Goal: Task Accomplishment & Management: Complete application form

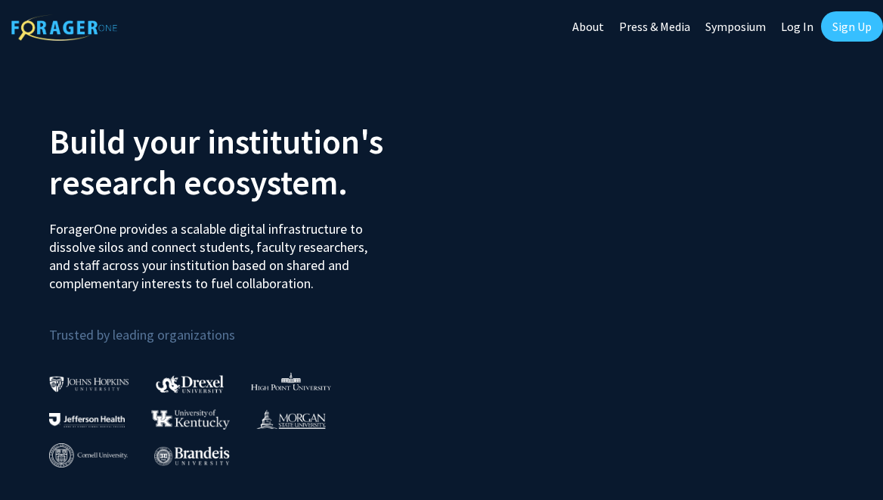
click at [853, 22] on link "Sign Up" at bounding box center [852, 26] width 62 height 30
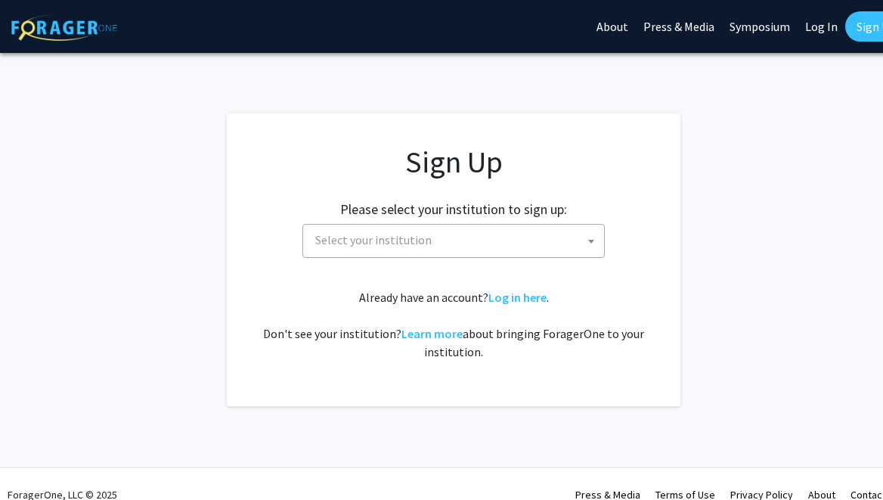
click at [460, 242] on span "Select your institution" at bounding box center [456, 240] width 295 height 31
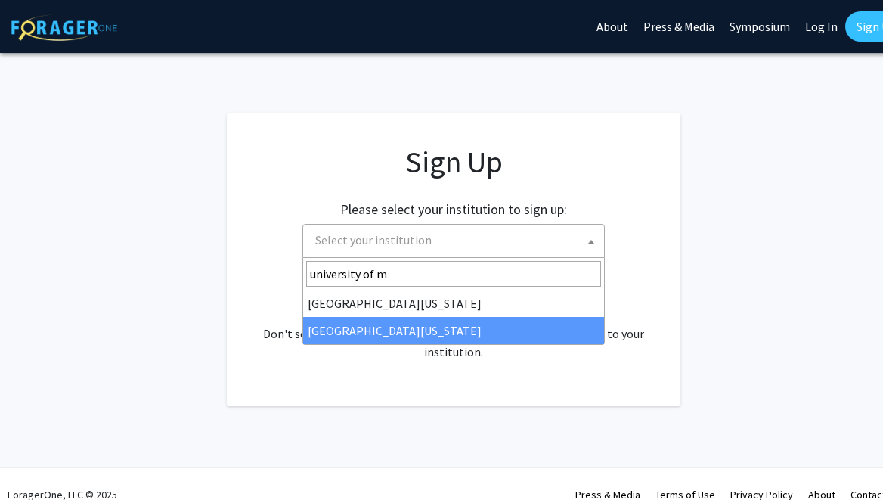
type input "university of m"
select select "33"
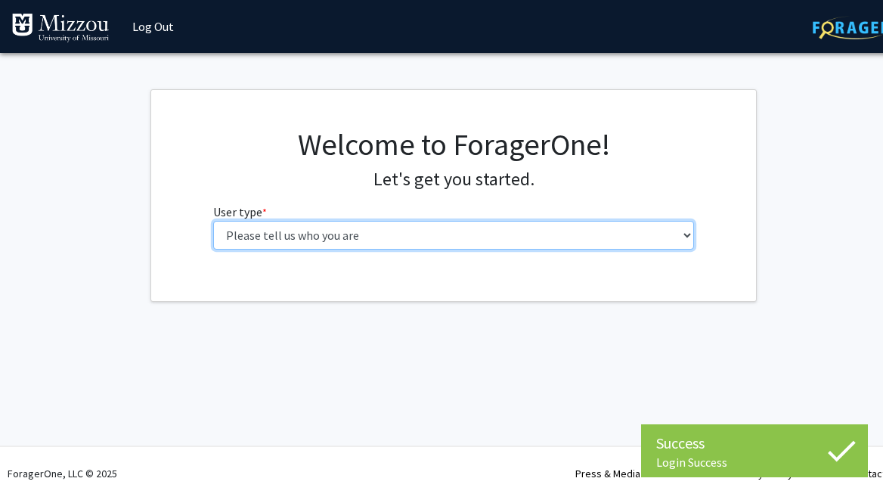
click at [470, 232] on select "Please tell us who you are Undergraduate Student Master's Student Doctoral Cand…" at bounding box center [454, 235] width 482 height 29
select select "1: undergrad"
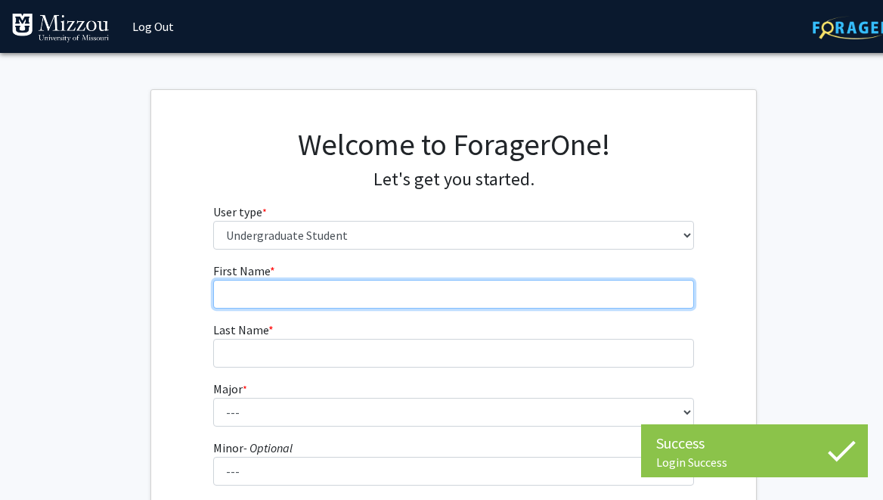
click at [376, 307] on input "First Name * required" at bounding box center [454, 294] width 482 height 29
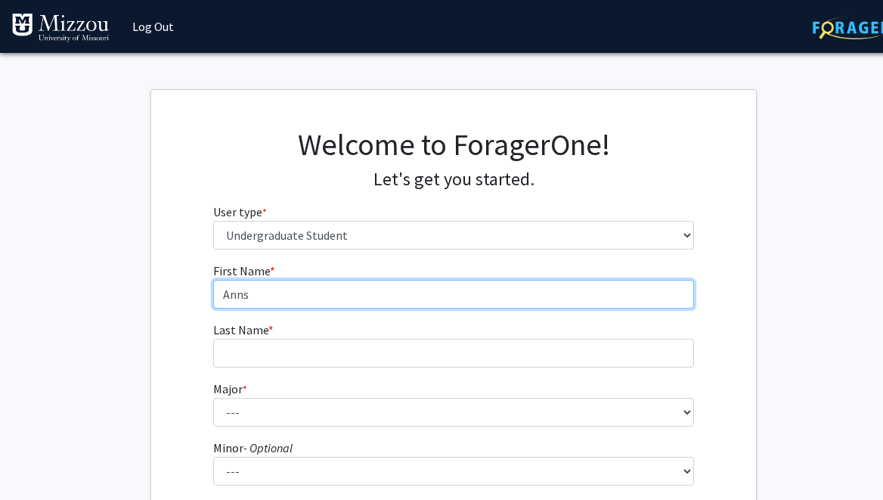
type input "Anns"
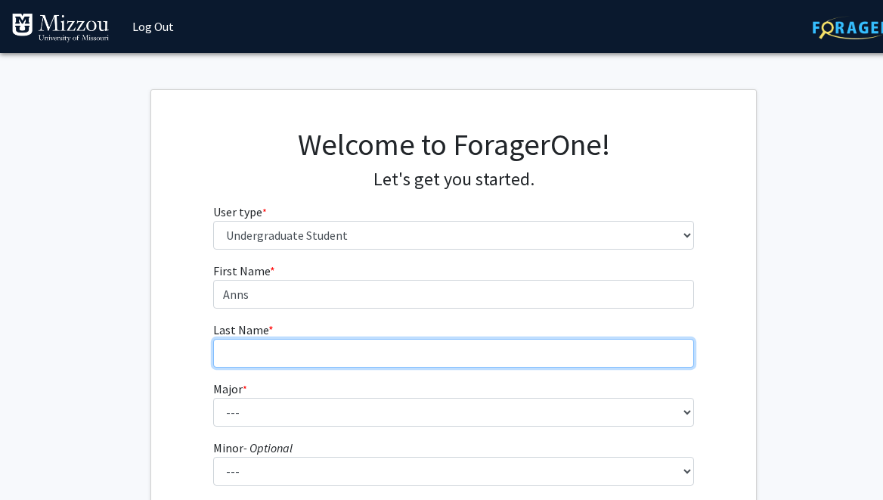
click at [334, 356] on input "Last Name * required" at bounding box center [454, 353] width 482 height 29
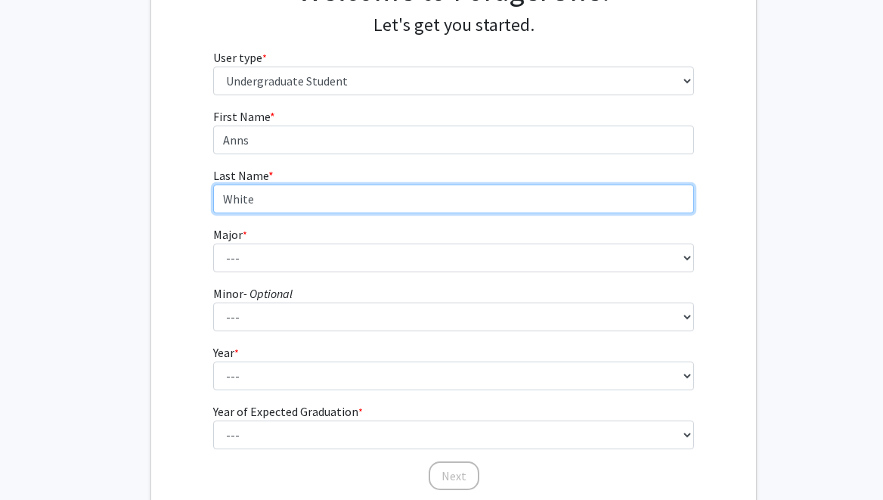
scroll to position [153, 0]
type input "White"
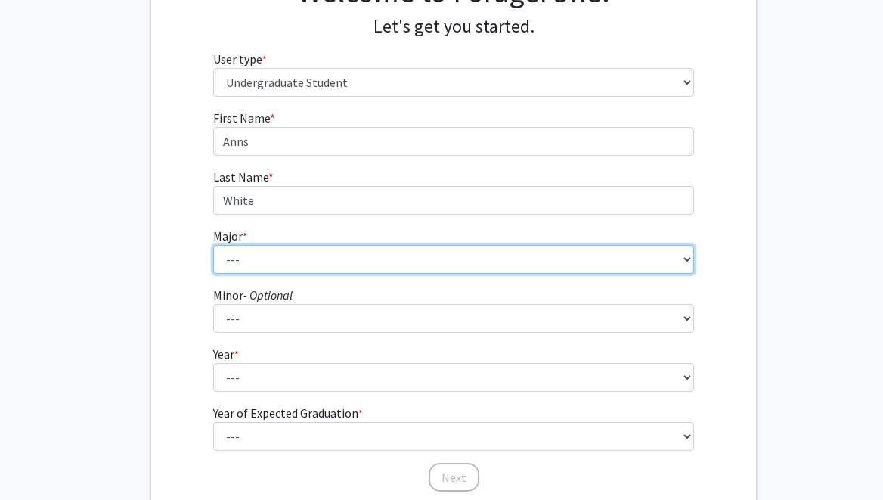
click at [243, 256] on select "--- Agribusiness Management Agricultural Education Agricultural Education: Comm…" at bounding box center [454, 259] width 482 height 29
select select "135: 2628"
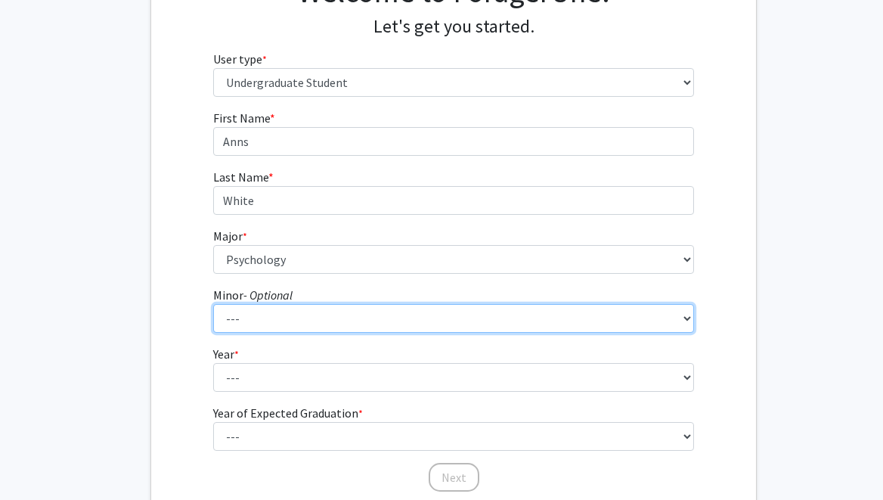
click at [284, 317] on select "--- Accountancy Aerospace Engineering Aerospace Studies Agribusiness Management…" at bounding box center [454, 318] width 482 height 29
select select "52: 2008"
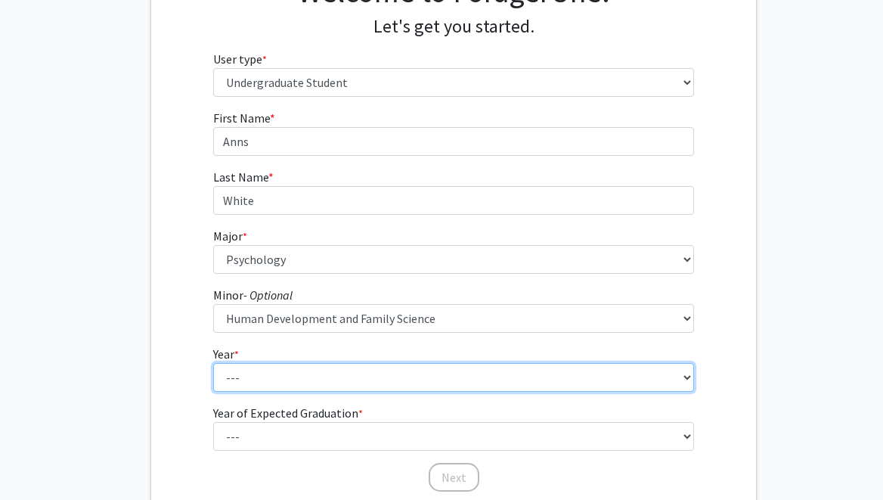
click at [276, 385] on select "--- First-year Sophomore Junior Senior Postbaccalaureate Certificate" at bounding box center [454, 377] width 482 height 29
select select "4: senior"
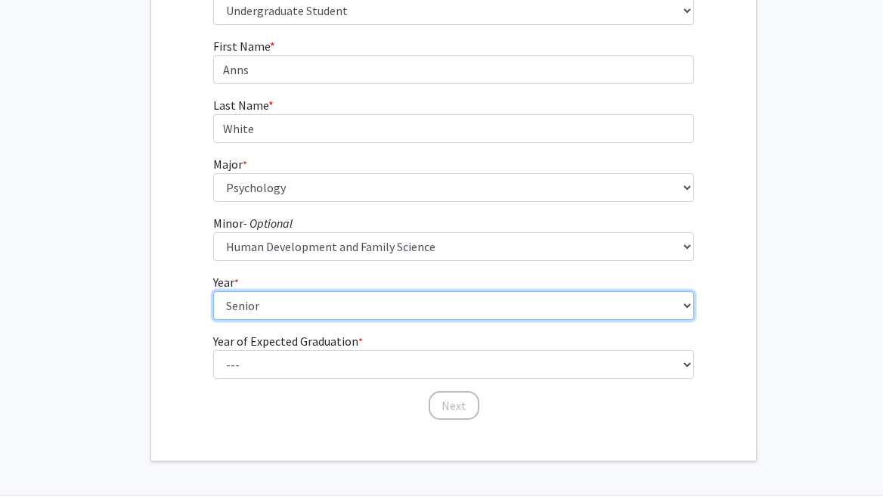
scroll to position [274, 0]
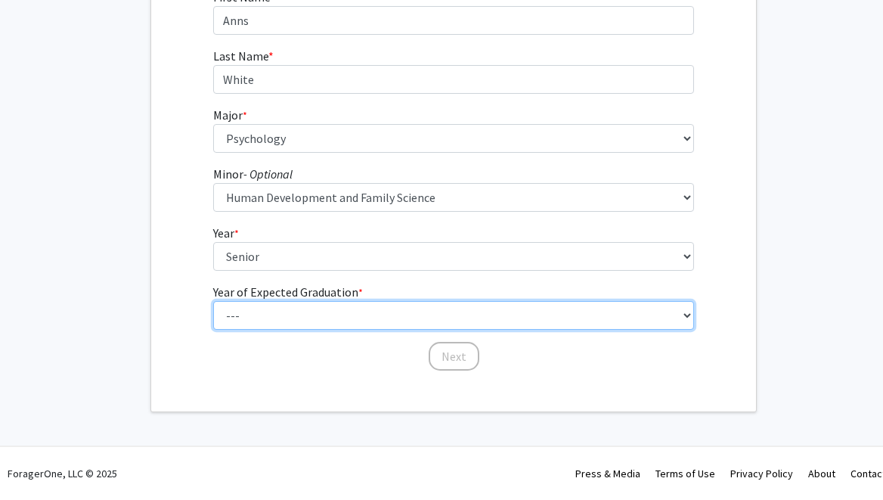
click at [299, 304] on select "--- 2025 2026 2027 2028 2029 2030 2031 2032 2033 2034" at bounding box center [454, 315] width 482 height 29
select select "2: 2026"
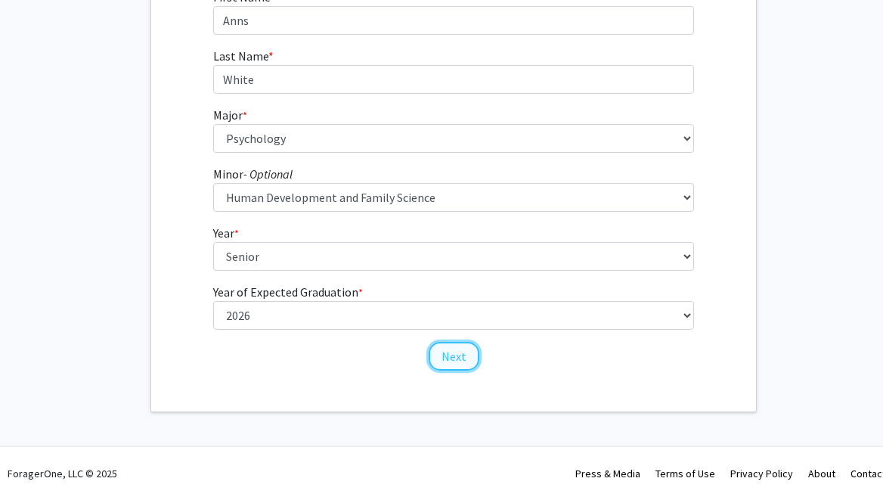
click at [458, 359] on button "Next" at bounding box center [454, 356] width 51 height 29
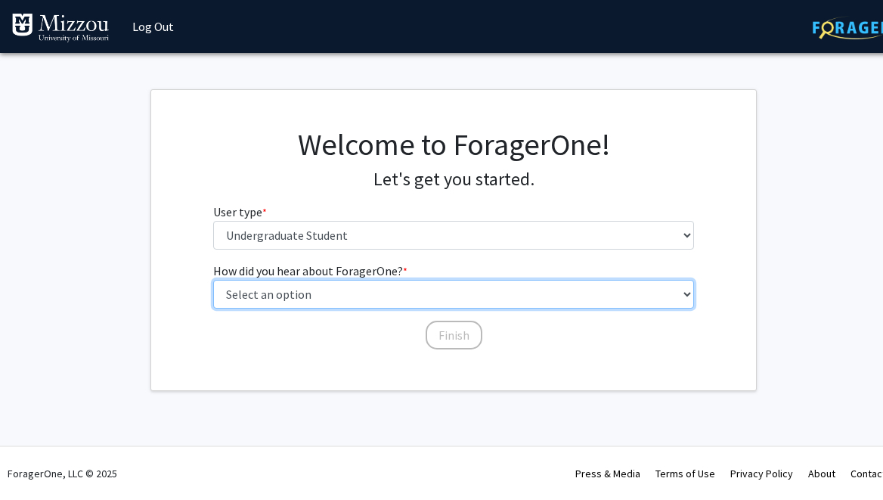
click at [389, 287] on select "Select an option Peer/student recommendation Faculty/staff recommendation Unive…" at bounding box center [454, 294] width 482 height 29
select select "2: faculty_recommendation"
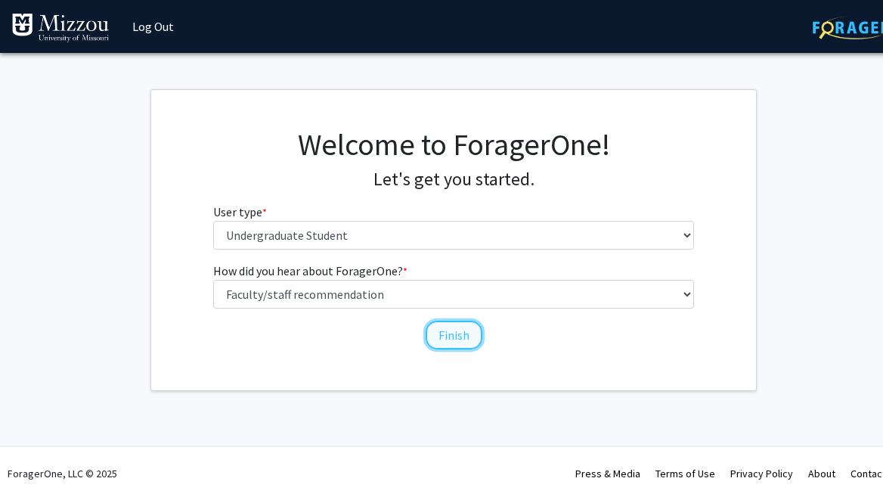
click at [471, 331] on button "Finish" at bounding box center [454, 335] width 57 height 29
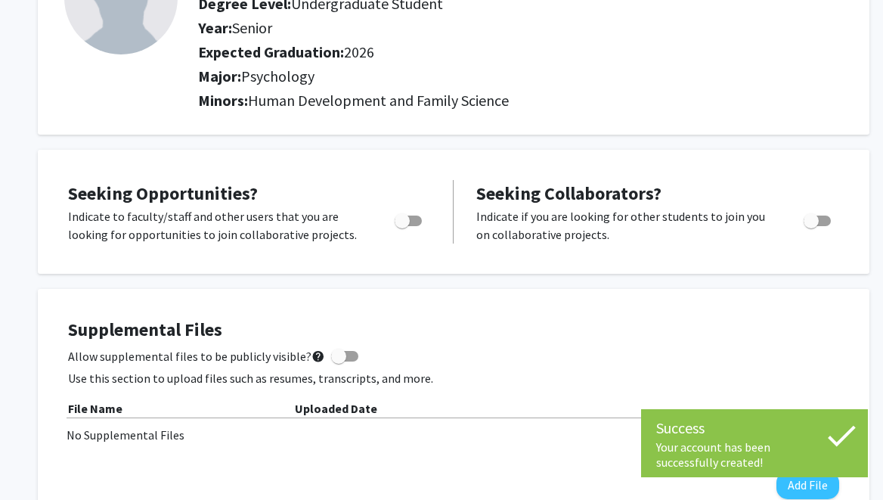
scroll to position [158, 0]
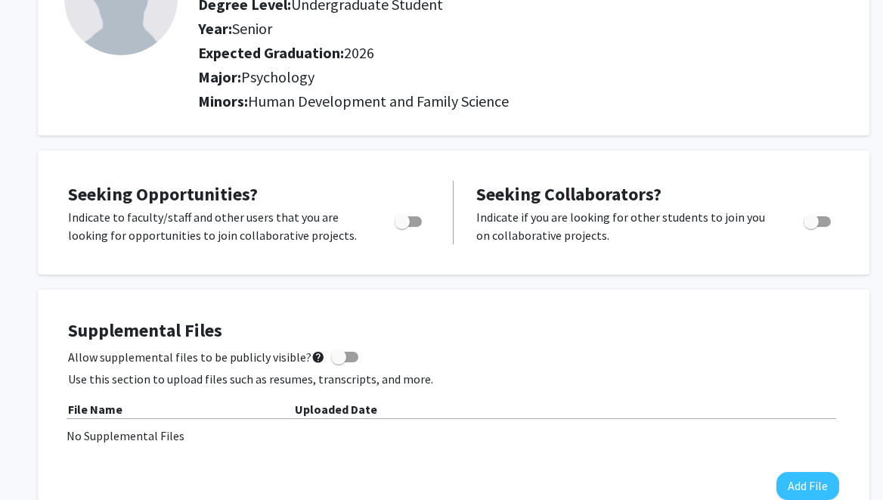
click at [407, 227] on span "Toggle" at bounding box center [402, 221] width 15 height 15
click at [402, 227] on input "Are you actively seeking opportunities?" at bounding box center [401, 227] width 1 height 1
checkbox input "true"
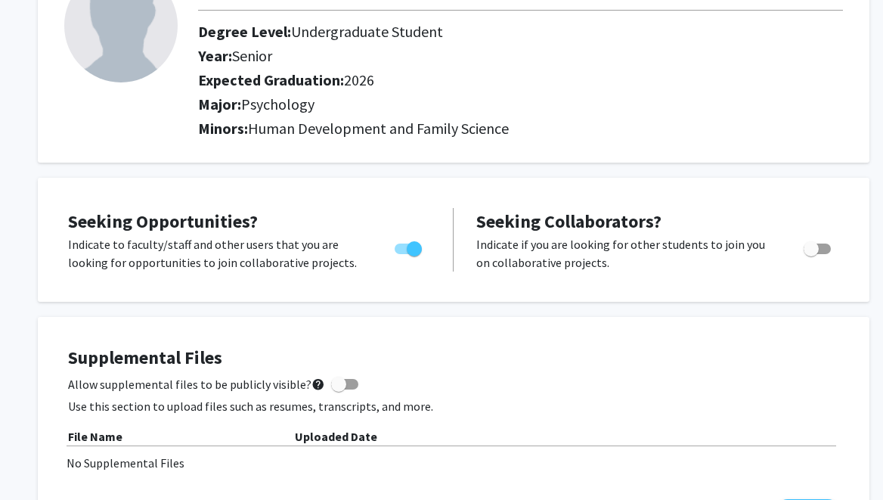
scroll to position [0, 0]
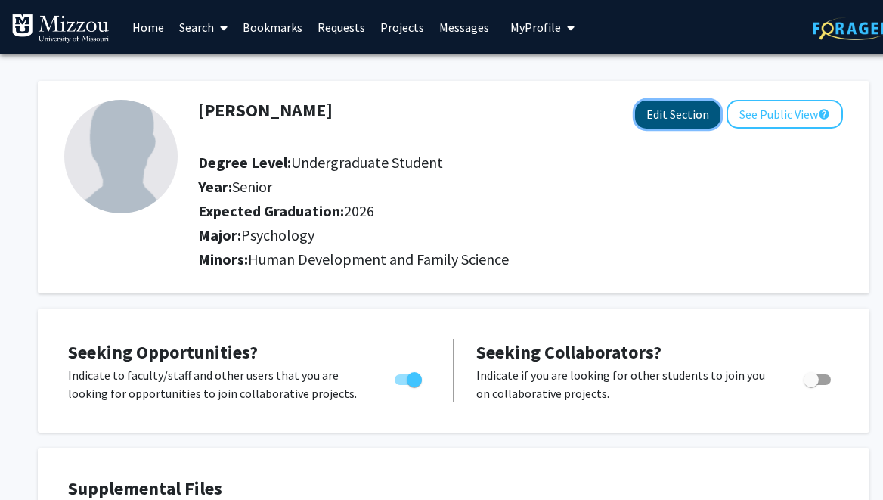
click at [664, 115] on button "Edit Section" at bounding box center [677, 115] width 85 height 28
select select "senior"
select select "2026"
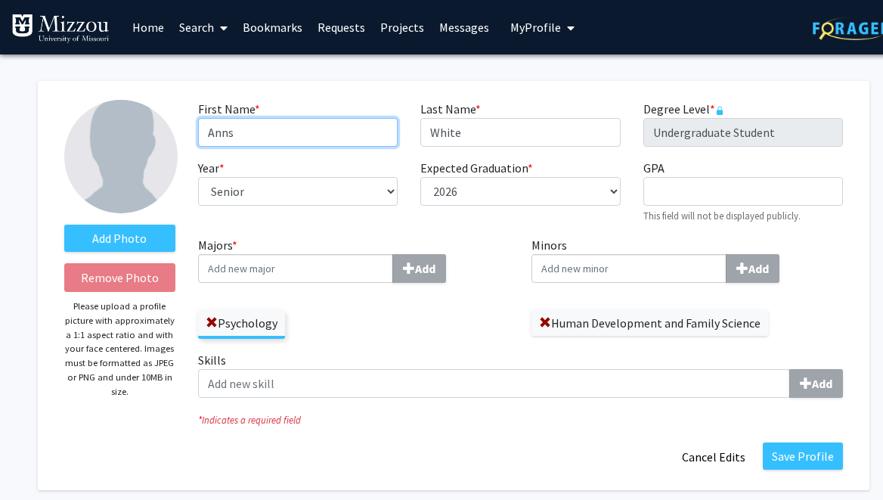
click at [271, 135] on input "Anns" at bounding box center [298, 132] width 200 height 29
type input "Anna"
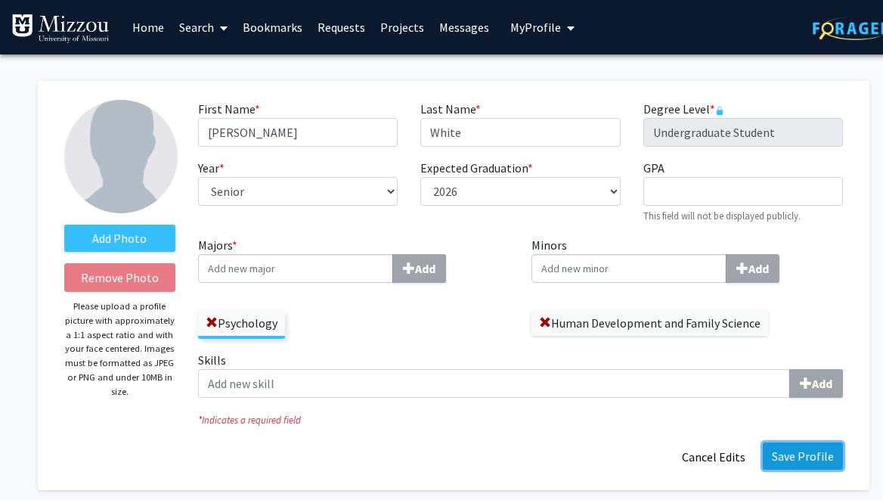
click at [809, 465] on button "Save Profile" at bounding box center [803, 455] width 80 height 27
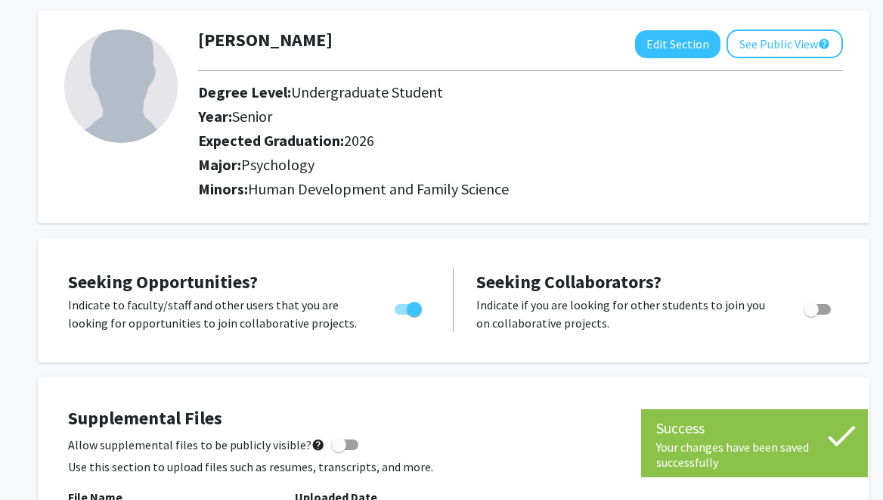
scroll to position [73, 0]
